Goal: Task Accomplishment & Management: Manage account settings

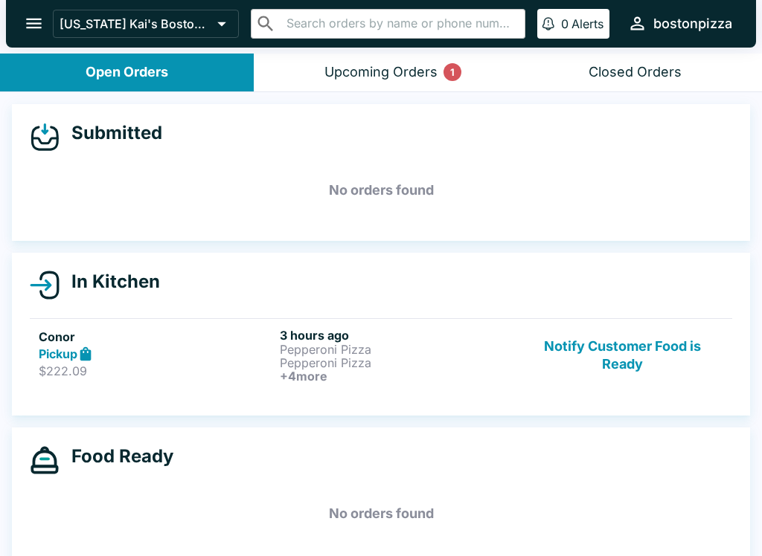
click at [370, 85] on button "Upcoming Orders 1" at bounding box center [381, 73] width 254 height 38
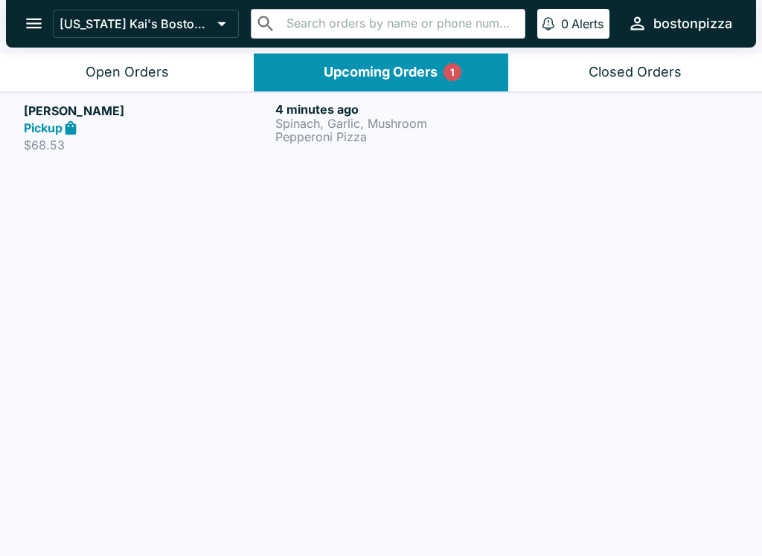
click at [61, 123] on strong "Pickup" at bounding box center [43, 127] width 39 height 15
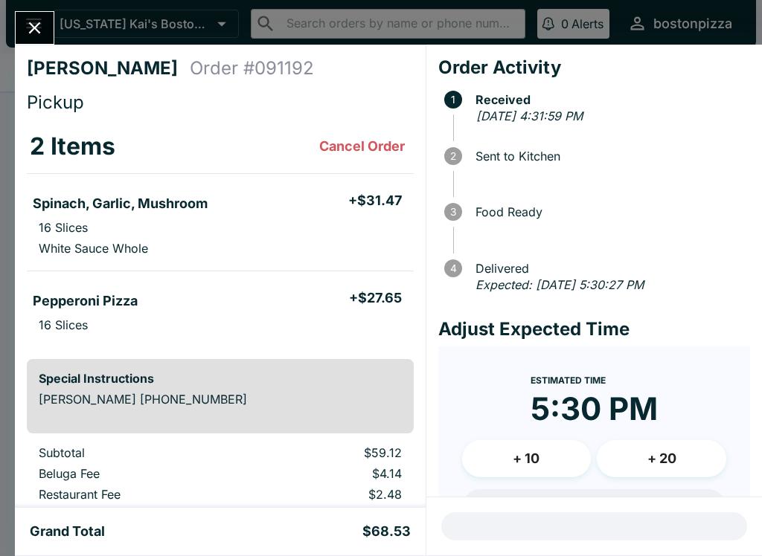
click at [558, 444] on button "+ 10" at bounding box center [526, 458] width 129 height 37
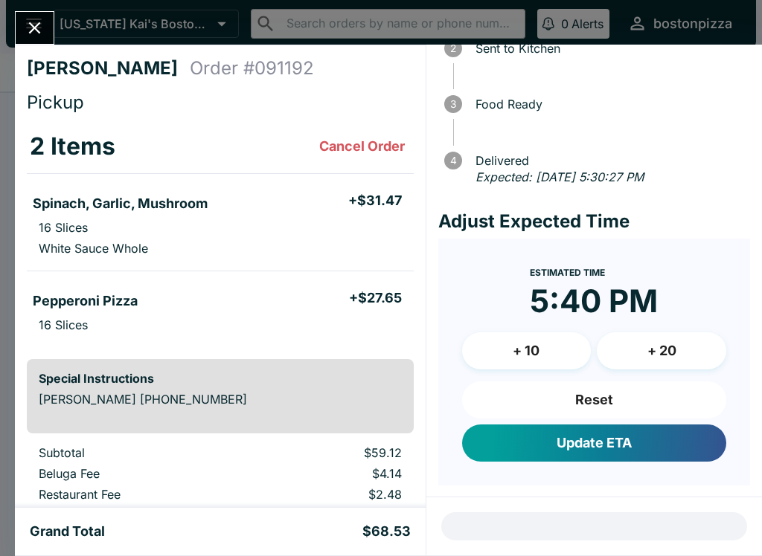
scroll to position [106, 0]
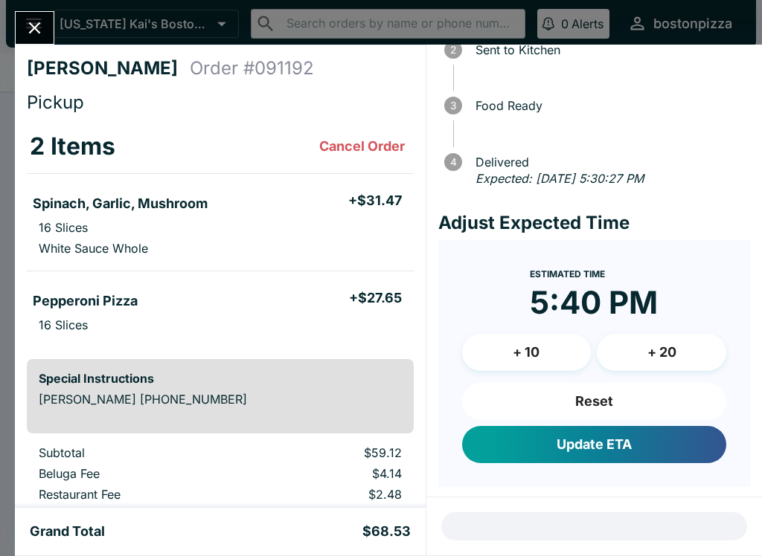
click at [612, 437] on button "Update ETA" at bounding box center [594, 444] width 264 height 37
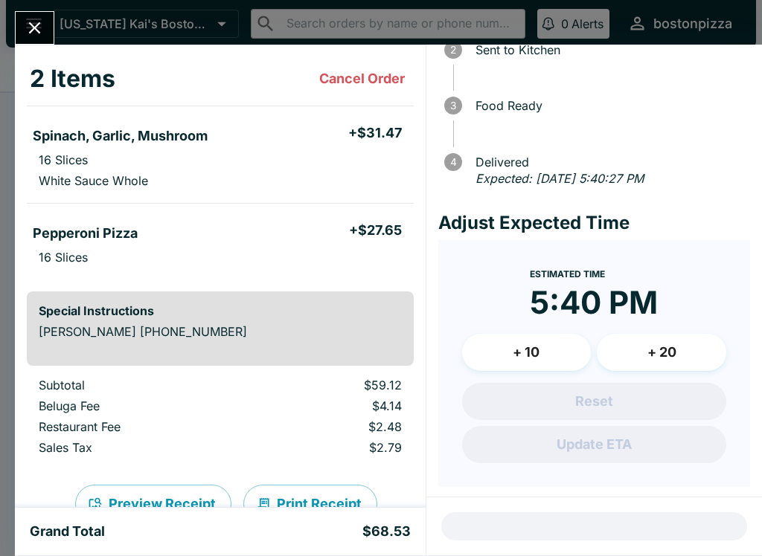
scroll to position [80, 0]
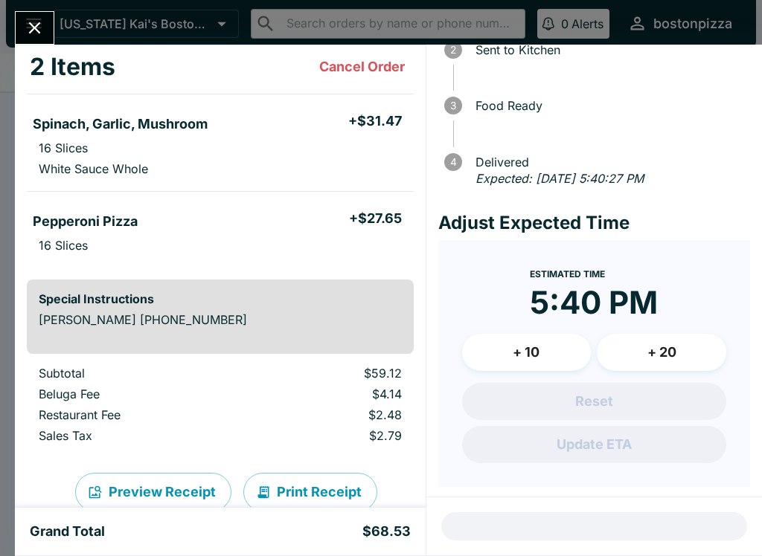
click at [39, 24] on icon "Close" at bounding box center [35, 28] width 12 height 12
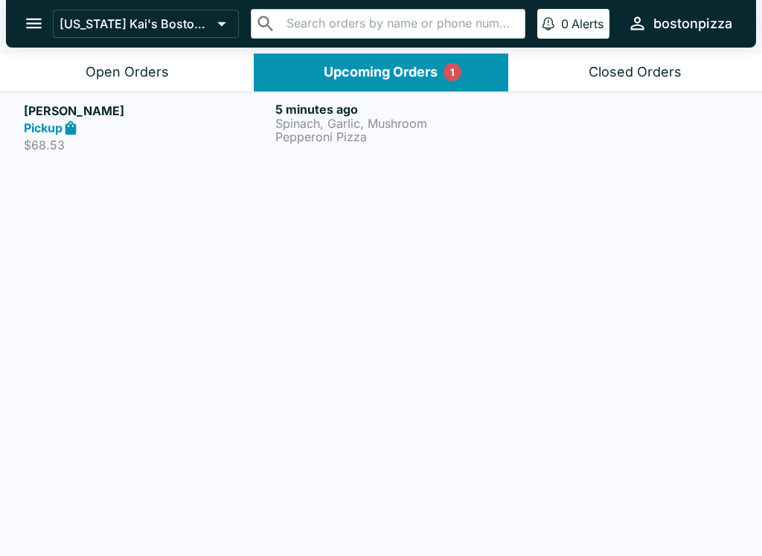
click at [66, 76] on button "Open Orders" at bounding box center [127, 73] width 254 height 38
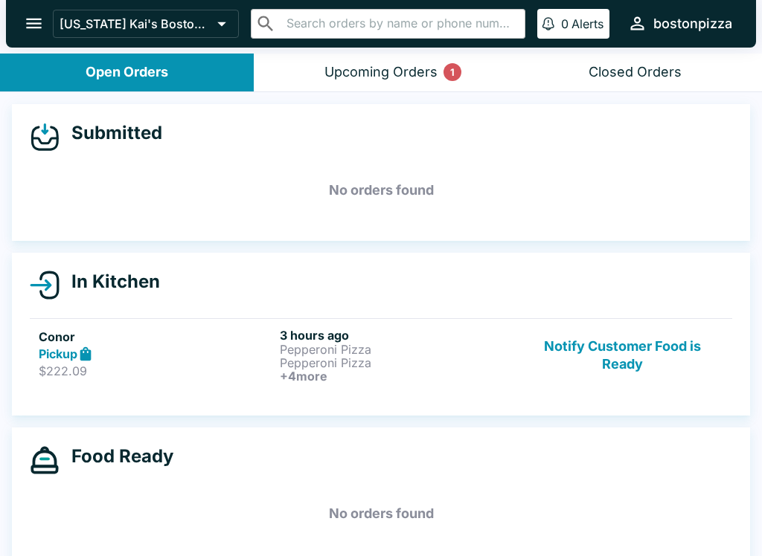
click at [71, 356] on strong "Pickup" at bounding box center [58, 354] width 39 height 15
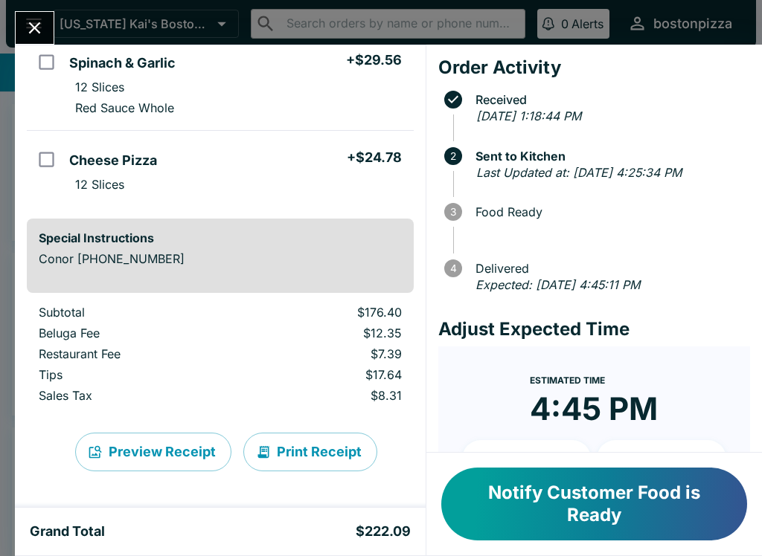
scroll to position [447, 0]
click at [38, 13] on button "Close" at bounding box center [35, 28] width 38 height 32
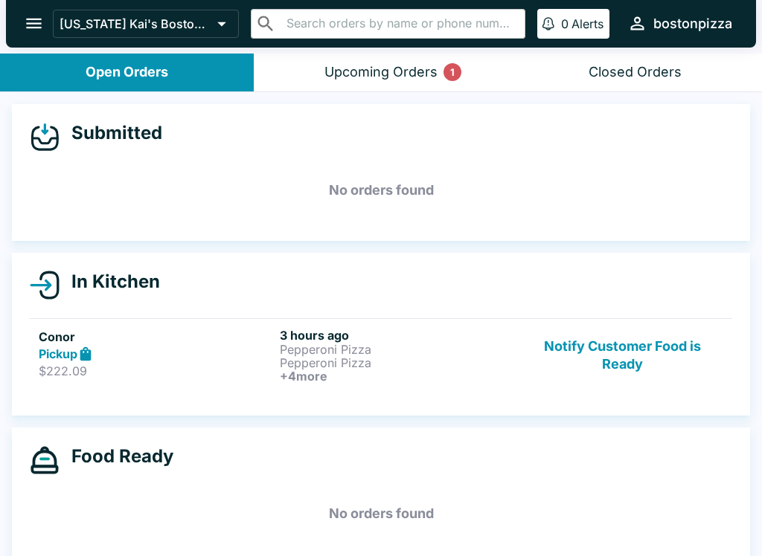
click at [640, 335] on button "Notify Customer Food is Ready" at bounding box center [622, 355] width 202 height 55
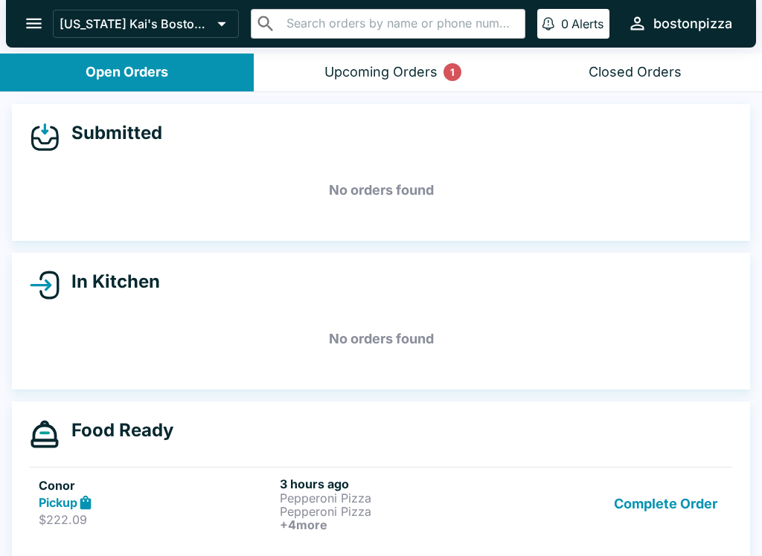
click at [668, 496] on button "Complete Order" at bounding box center [665, 504] width 115 height 55
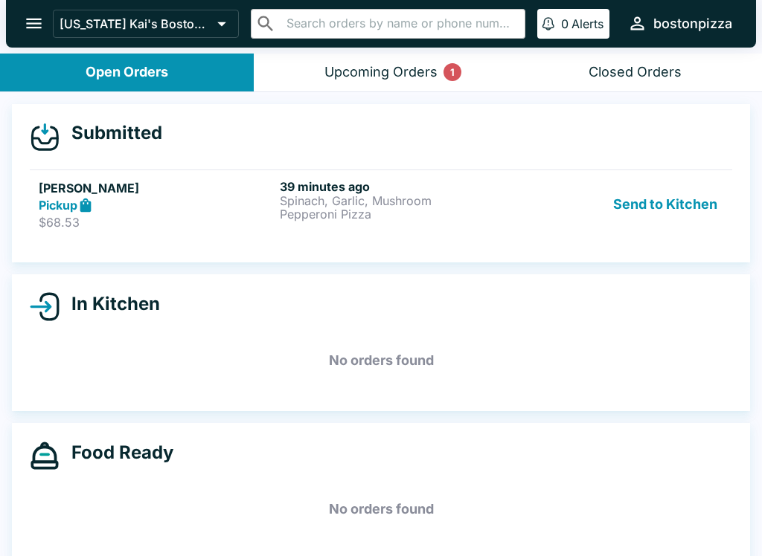
click at [440, 202] on p "Spinach, Garlic, Mushroom" at bounding box center [397, 200] width 235 height 13
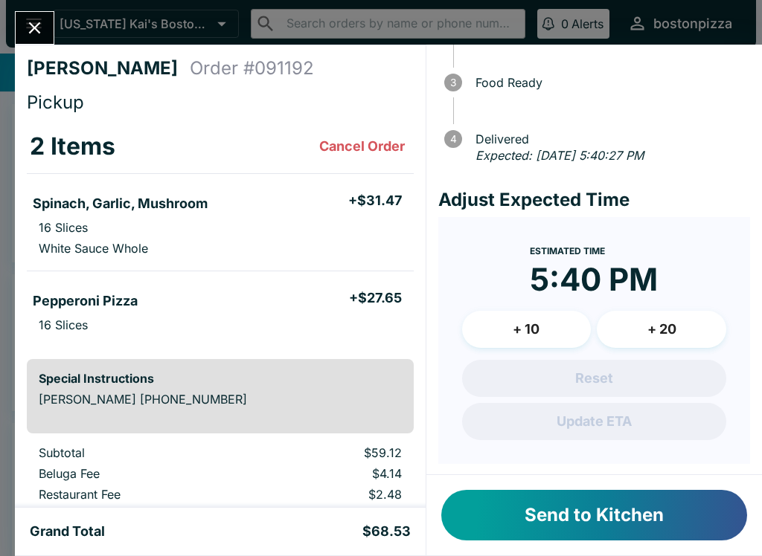
scroll to position [129, 0]
click at [538, 524] on button "Send to Kitchen" at bounding box center [594, 515] width 306 height 51
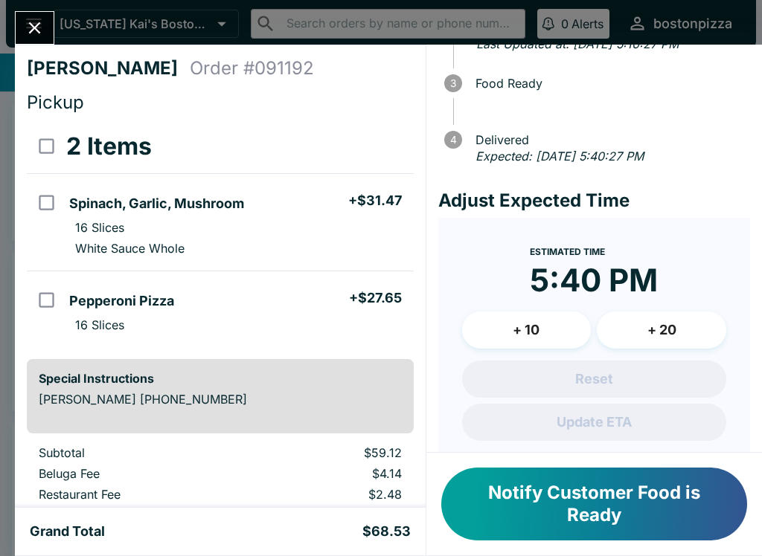
click at [33, 24] on icon "Close" at bounding box center [35, 28] width 20 height 20
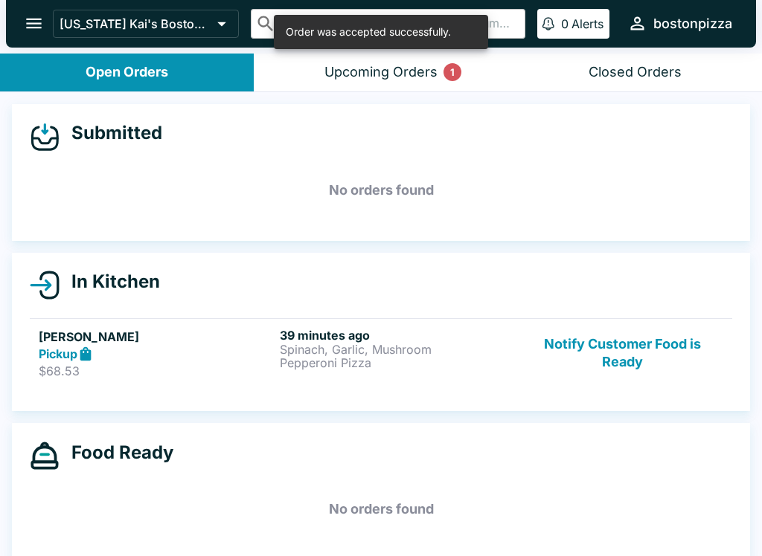
click at [360, 68] on div "Upcoming Orders 1" at bounding box center [380, 72] width 113 height 17
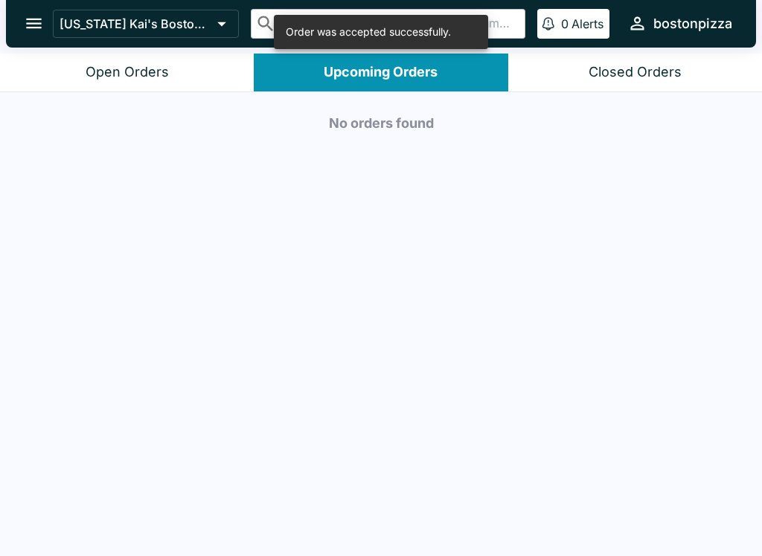
click at [128, 84] on button "Open Orders" at bounding box center [127, 73] width 254 height 38
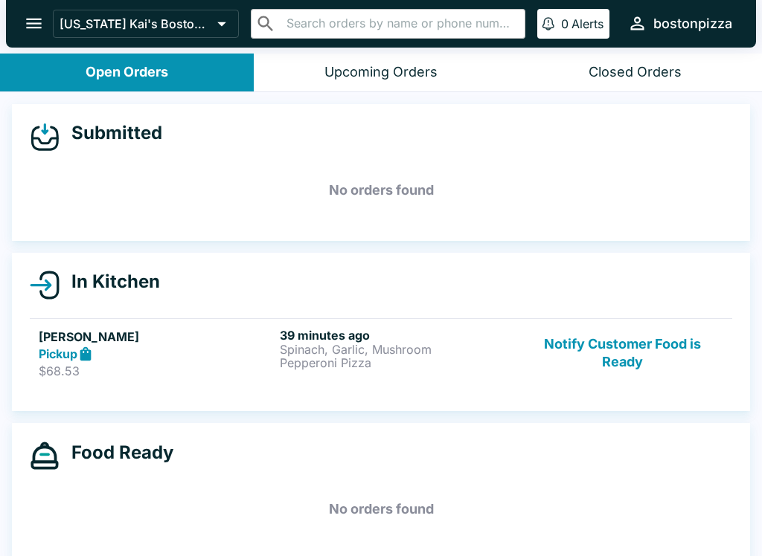
click at [620, 342] on button "Notify Customer Food is Ready" at bounding box center [622, 353] width 202 height 51
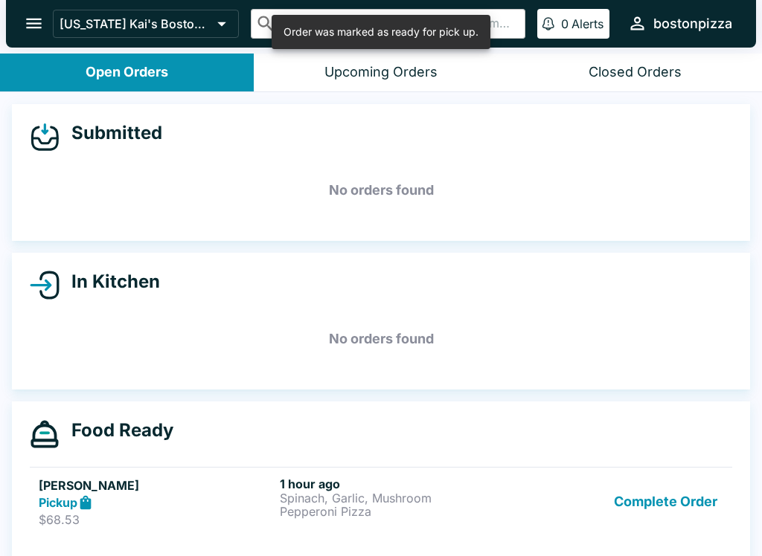
click at [662, 478] on button "Complete Order" at bounding box center [665, 502] width 115 height 51
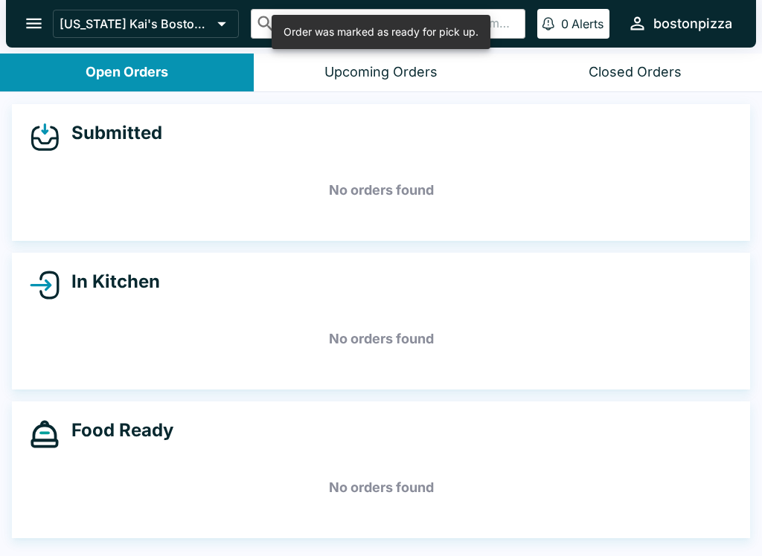
click at [662, 478] on h5 "No orders found" at bounding box center [381, 488] width 702 height 54
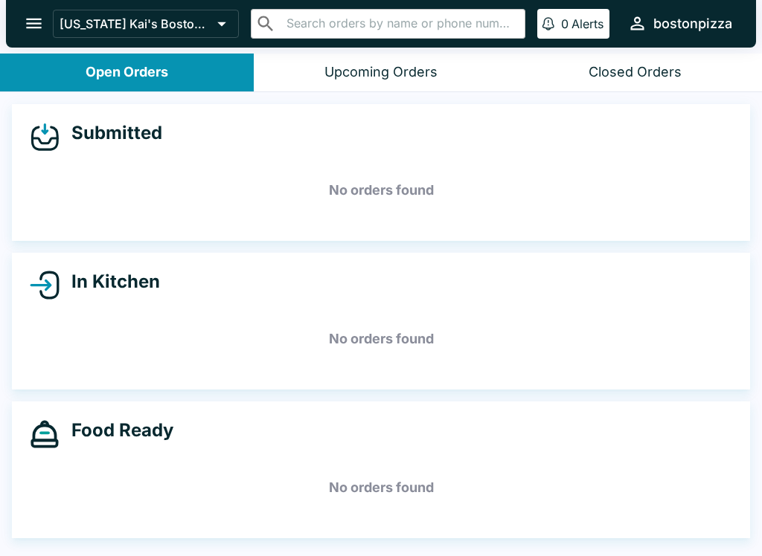
click at [37, 18] on icon "open drawer" at bounding box center [34, 23] width 20 height 20
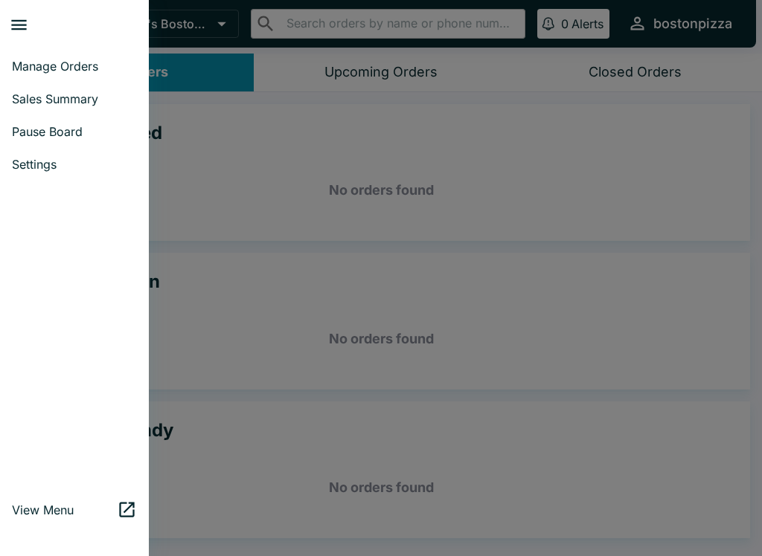
click at [29, 97] on span "Sales Summary" at bounding box center [74, 98] width 125 height 15
select select "03:00"
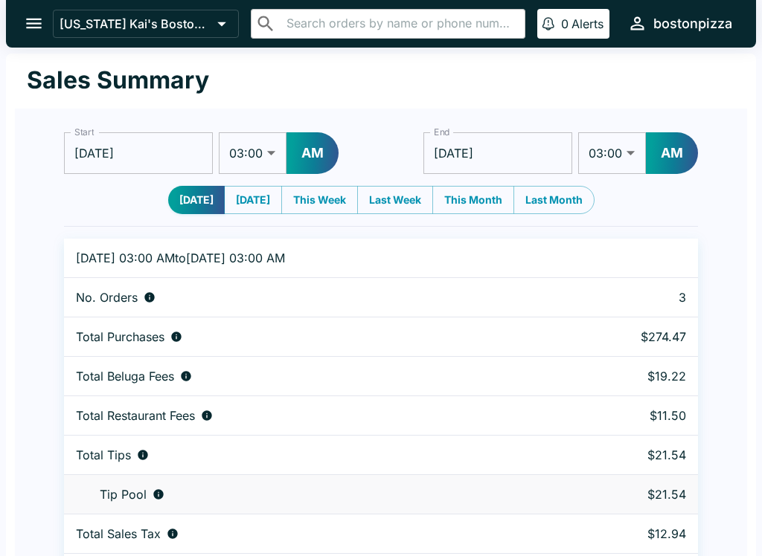
click at [34, 16] on icon "open drawer" at bounding box center [34, 23] width 20 height 20
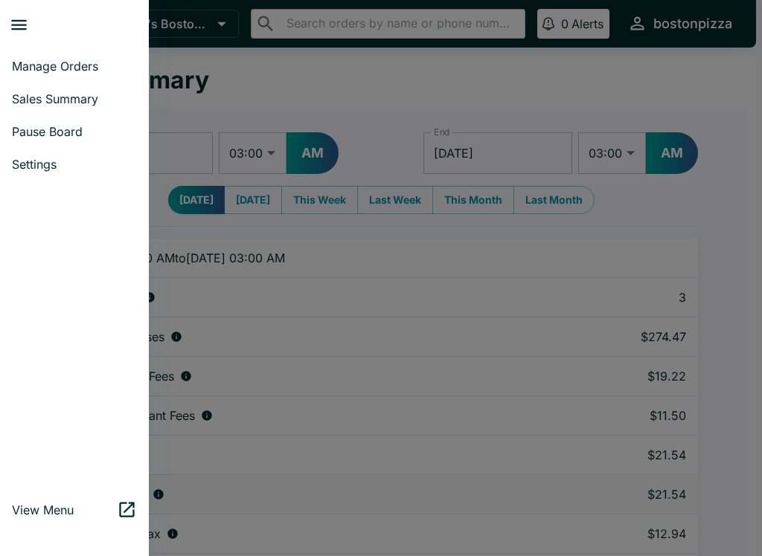
click at [25, 66] on span "Manage Orders" at bounding box center [74, 66] width 125 height 15
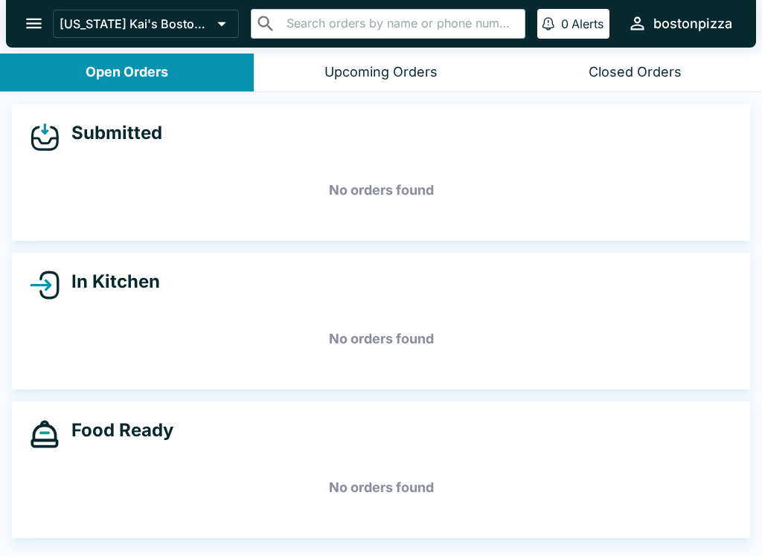
click at [22, 30] on button "open drawer" at bounding box center [34, 23] width 38 height 38
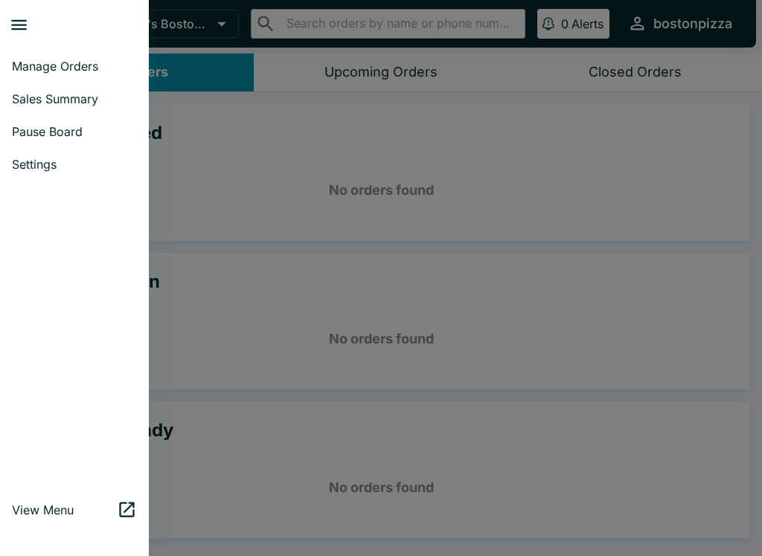
click at [256, 105] on div at bounding box center [381, 278] width 762 height 556
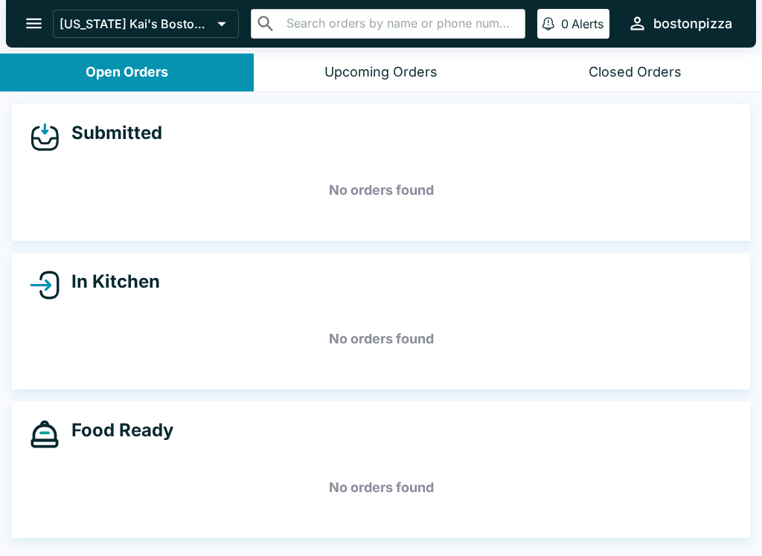
click at [335, 91] on div "Open Orders Upcoming Orders Closed Orders" at bounding box center [381, 73] width 762 height 39
click at [335, 77] on div "Upcoming Orders" at bounding box center [380, 72] width 113 height 17
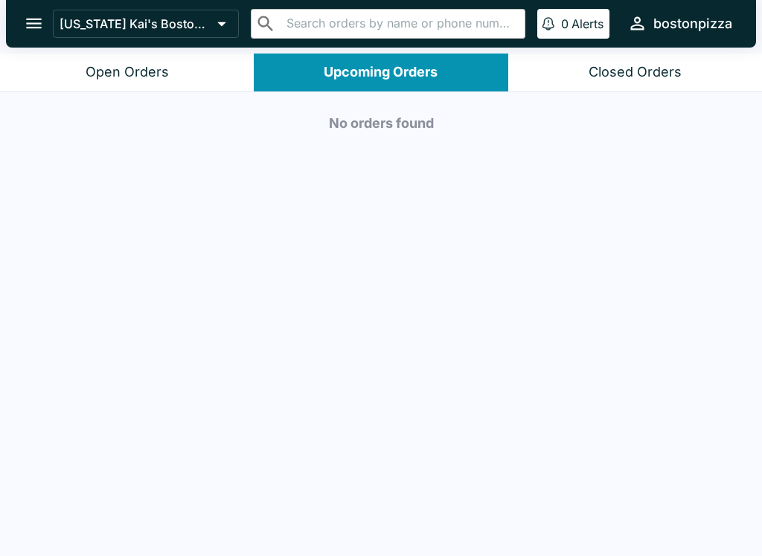
click at [636, 65] on div "Closed Orders" at bounding box center [634, 72] width 93 height 17
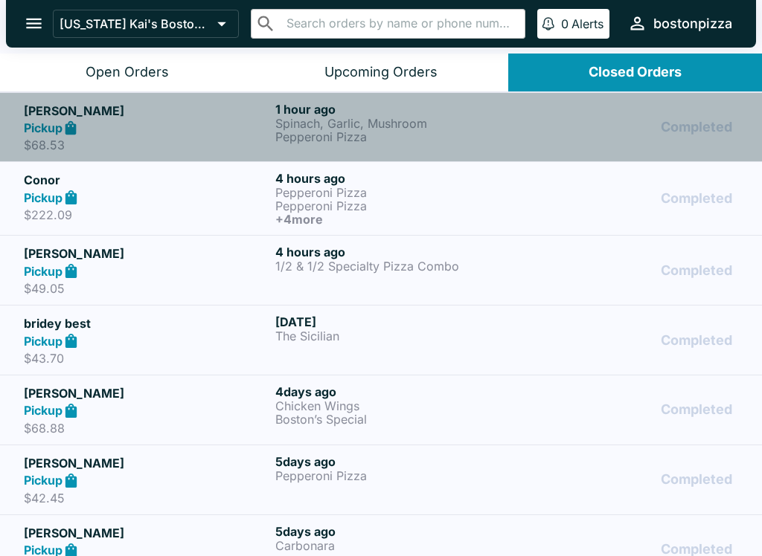
click at [30, 132] on strong "Pickup" at bounding box center [43, 127] width 39 height 15
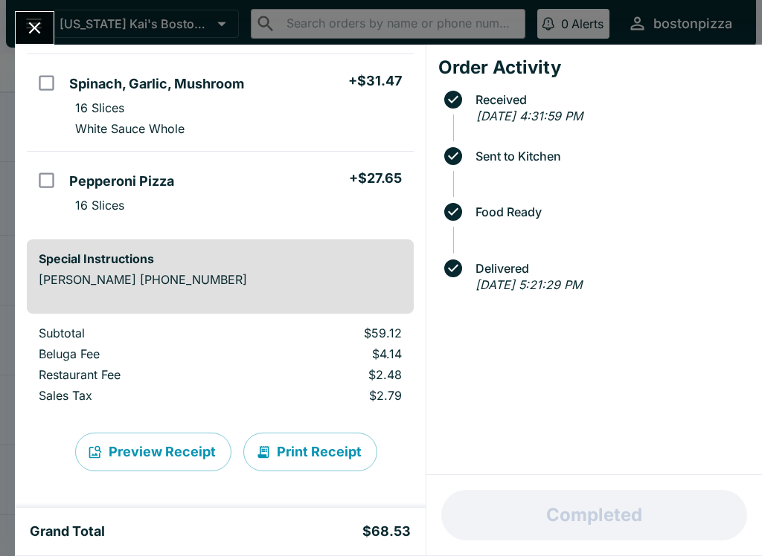
scroll to position [120, 0]
click at [42, 42] on button "Close" at bounding box center [35, 28] width 38 height 32
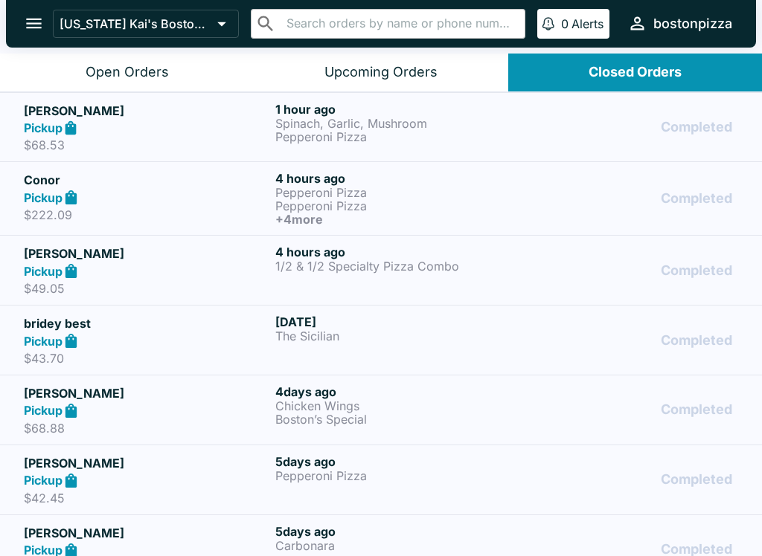
click at [95, 89] on button "Open Orders" at bounding box center [127, 73] width 254 height 38
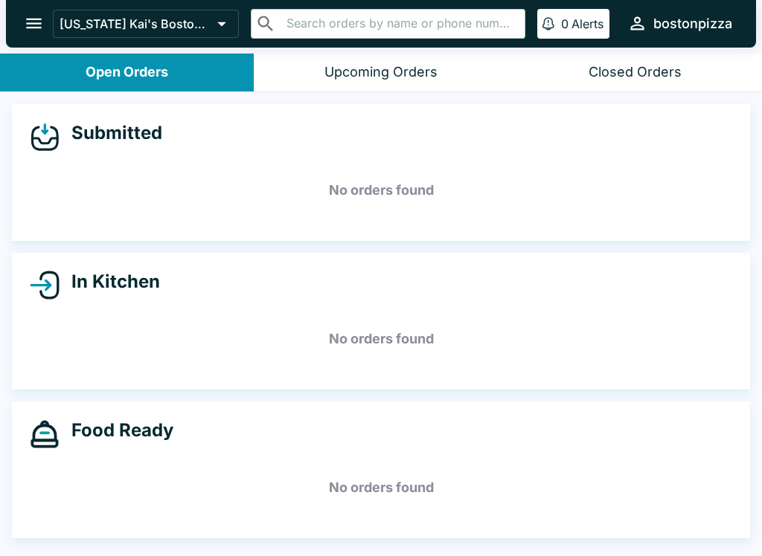
scroll to position [2, 0]
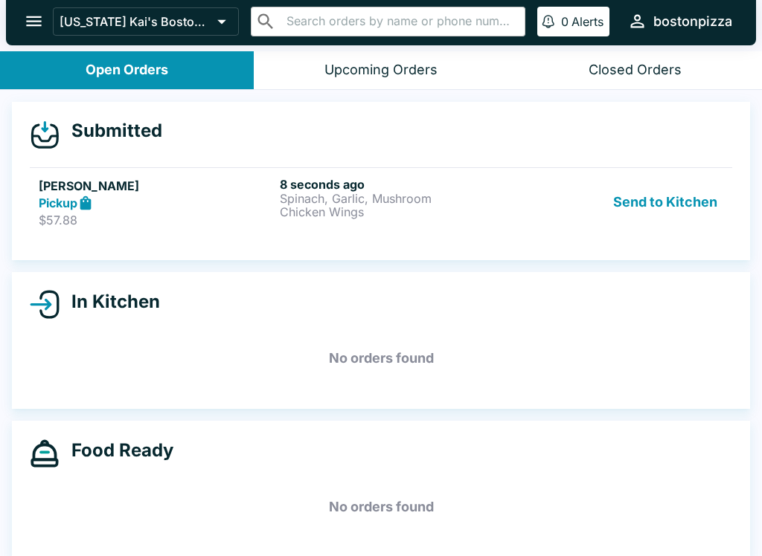
click at [158, 180] on h5 "[PERSON_NAME]" at bounding box center [156, 186] width 235 height 18
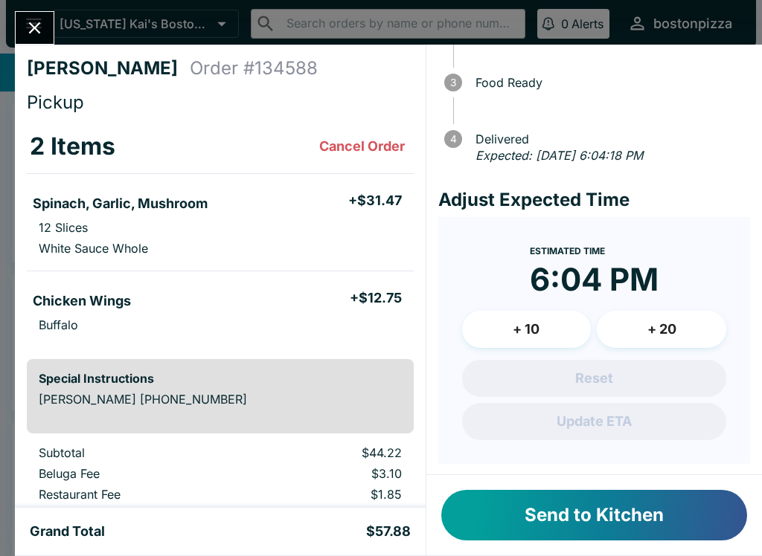
scroll to position [129, 0]
click at [527, 318] on button "+ 10" at bounding box center [526, 330] width 129 height 37
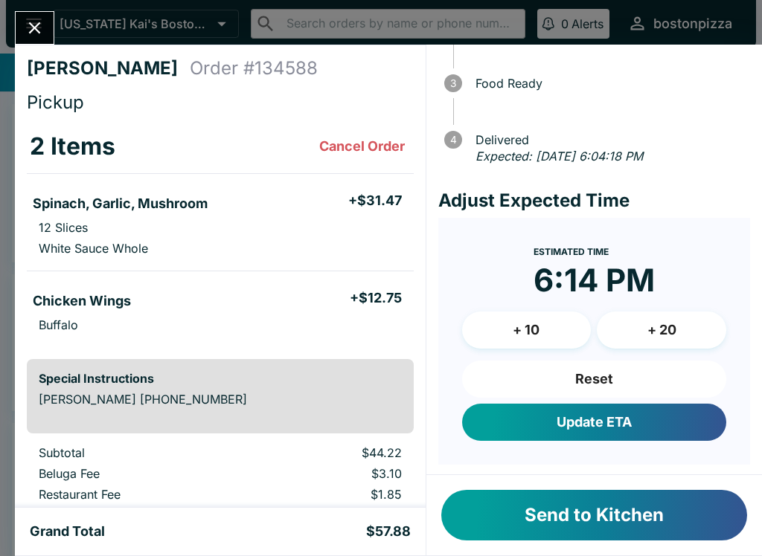
click at [608, 430] on button "Update ETA" at bounding box center [594, 422] width 264 height 37
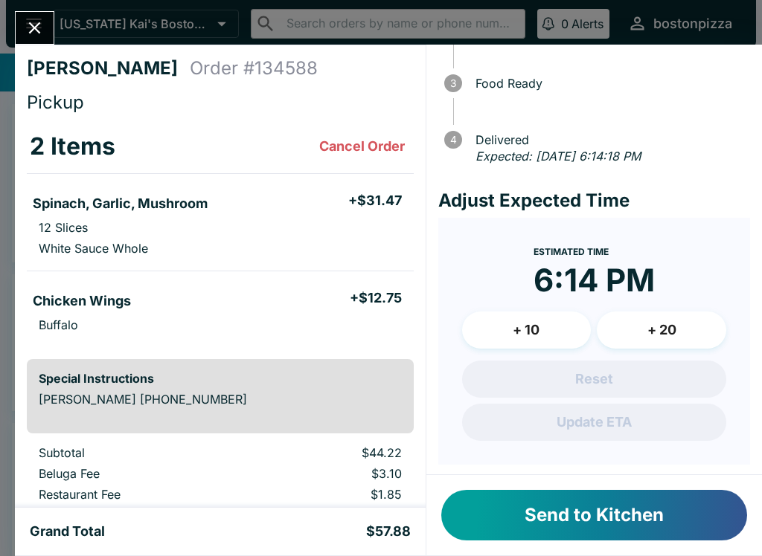
click at [556, 524] on button "Send to Kitchen" at bounding box center [594, 515] width 306 height 51
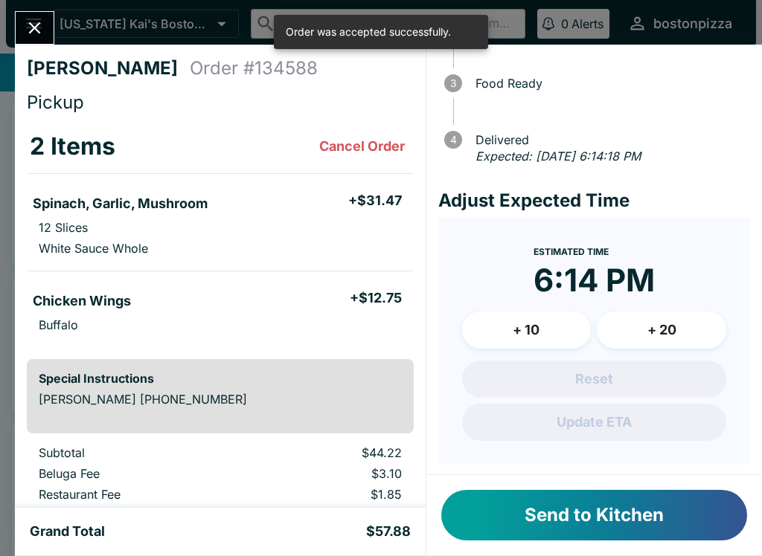
click at [47, 16] on button "Close" at bounding box center [35, 28] width 38 height 32
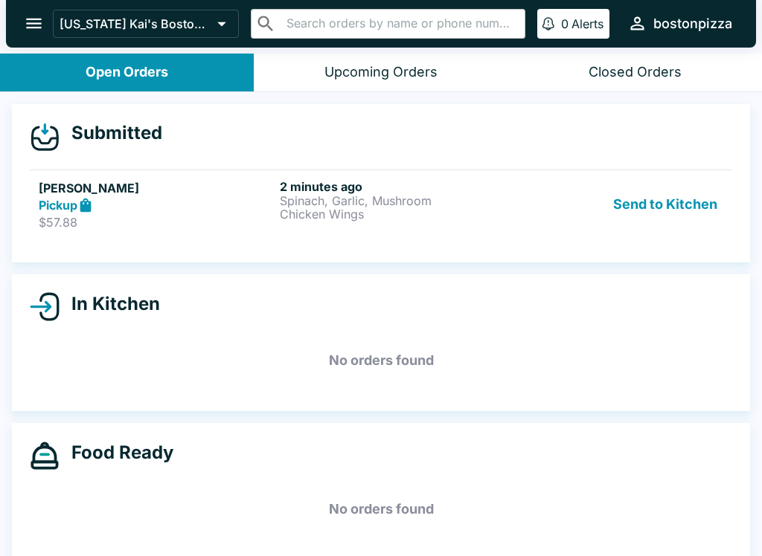
click at [623, 195] on button "Send to Kitchen" at bounding box center [665, 204] width 116 height 51
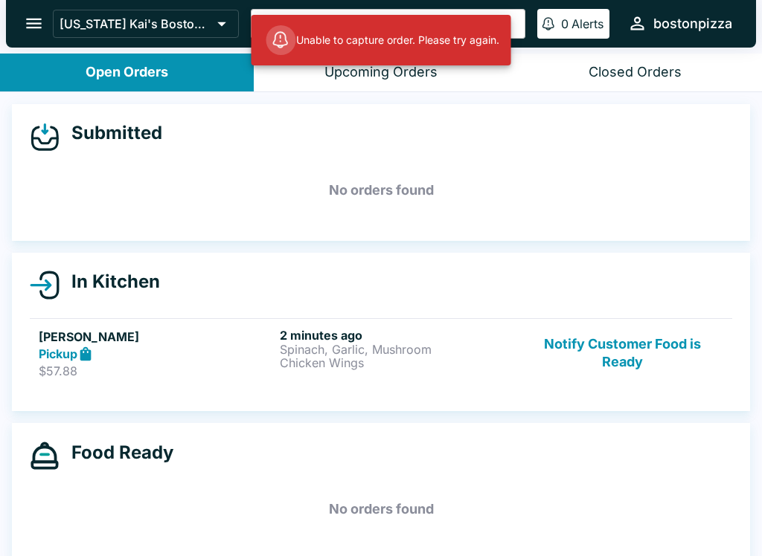
click at [147, 338] on h5 "[PERSON_NAME]" at bounding box center [156, 337] width 235 height 18
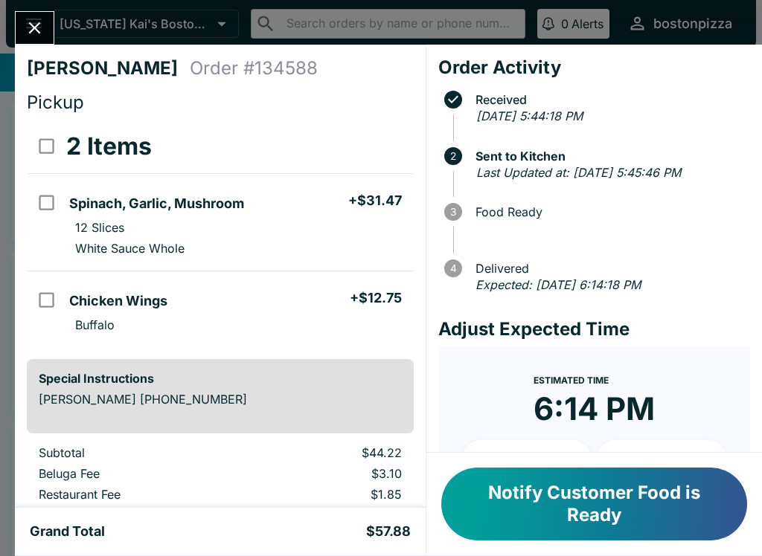
click at [22, 18] on button "Close" at bounding box center [35, 28] width 38 height 32
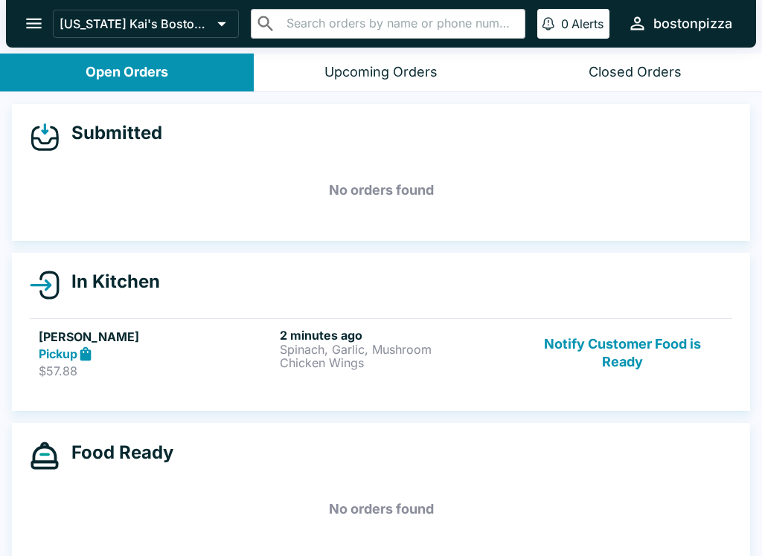
click at [321, 356] on p "Chicken Wings" at bounding box center [397, 362] width 235 height 13
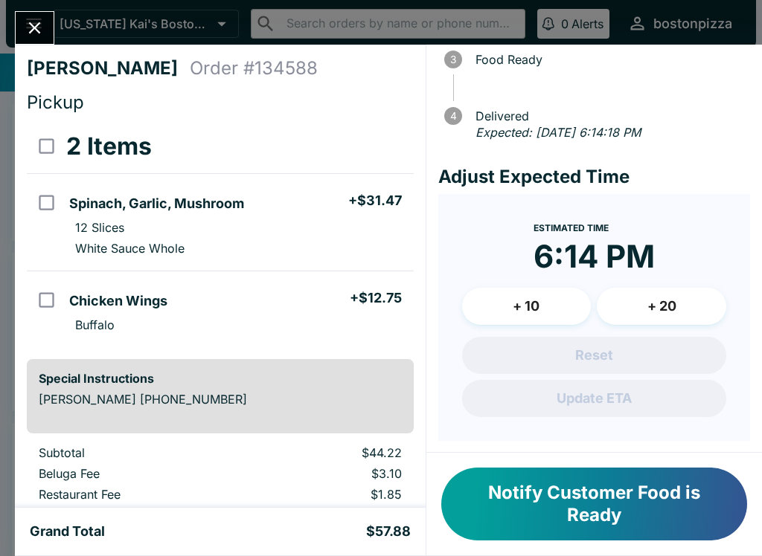
scroll to position [151, 0]
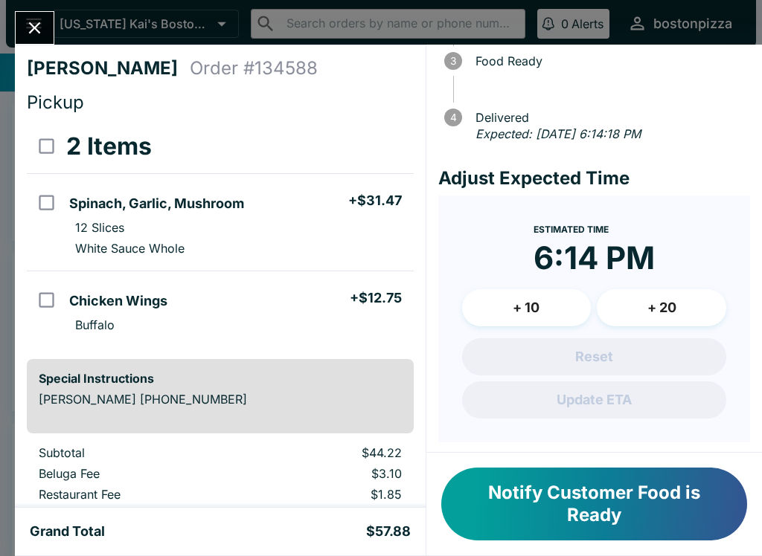
click at [507, 303] on button "+ 10" at bounding box center [526, 307] width 129 height 37
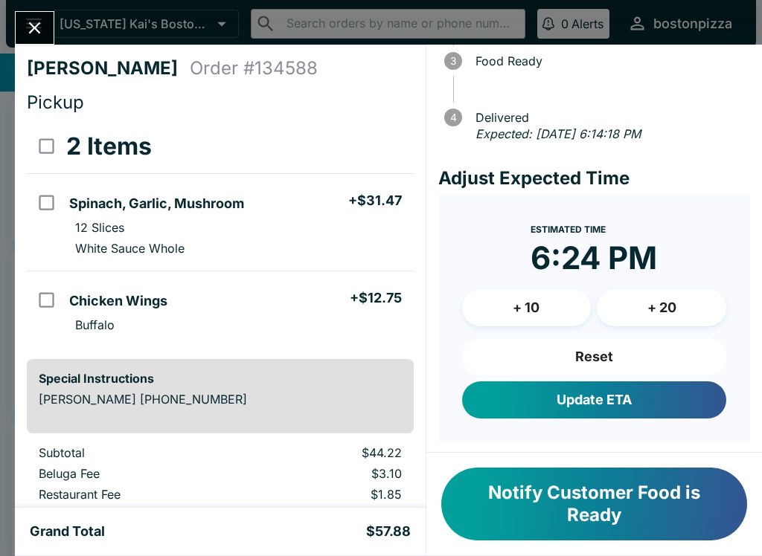
click at [520, 399] on button "Update ETA" at bounding box center [594, 400] width 264 height 37
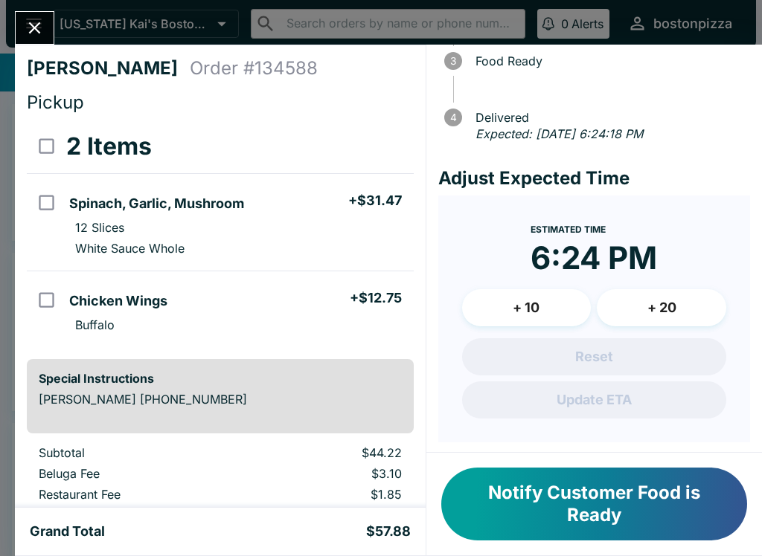
click at [48, 19] on button "Close" at bounding box center [35, 28] width 38 height 32
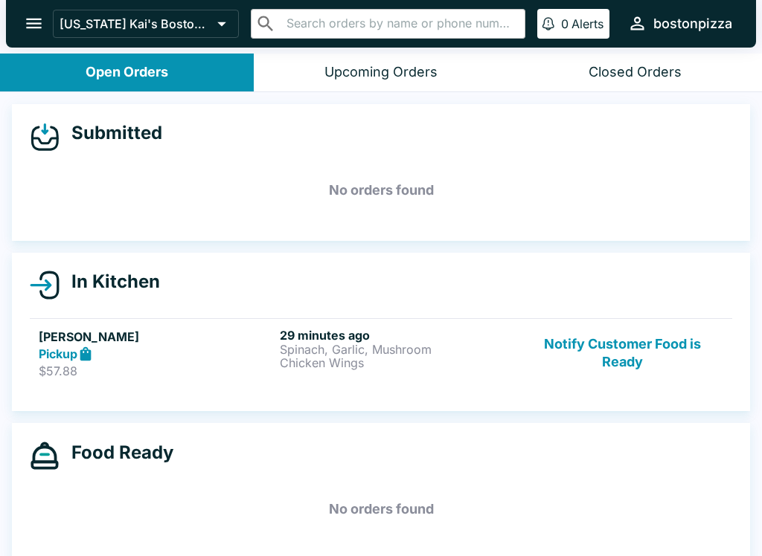
click at [611, 373] on button "Notify Customer Food is Ready" at bounding box center [622, 353] width 202 height 51
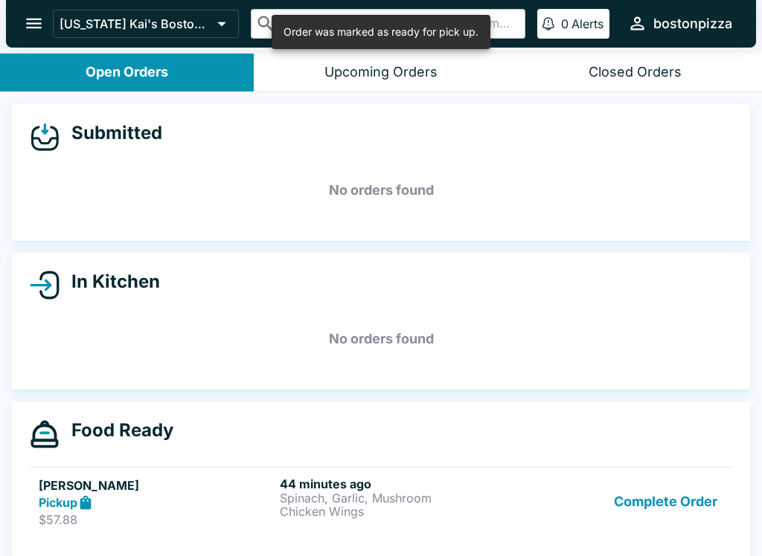
click at [674, 496] on button "Complete Order" at bounding box center [665, 502] width 115 height 51
